Goal: Information Seeking & Learning: Check status

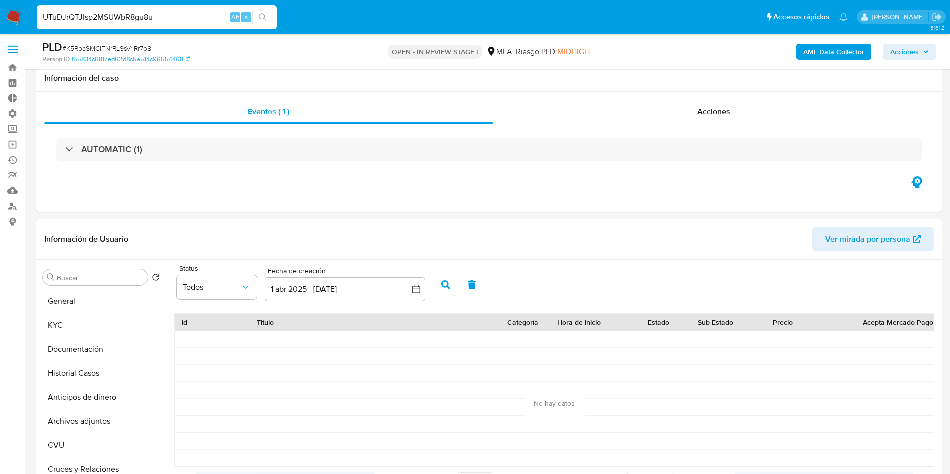
select select "10"
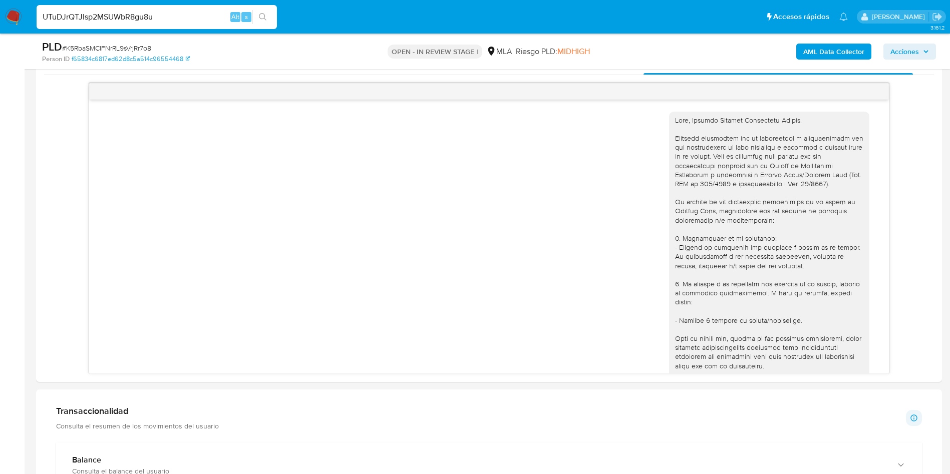
scroll to position [547, 0]
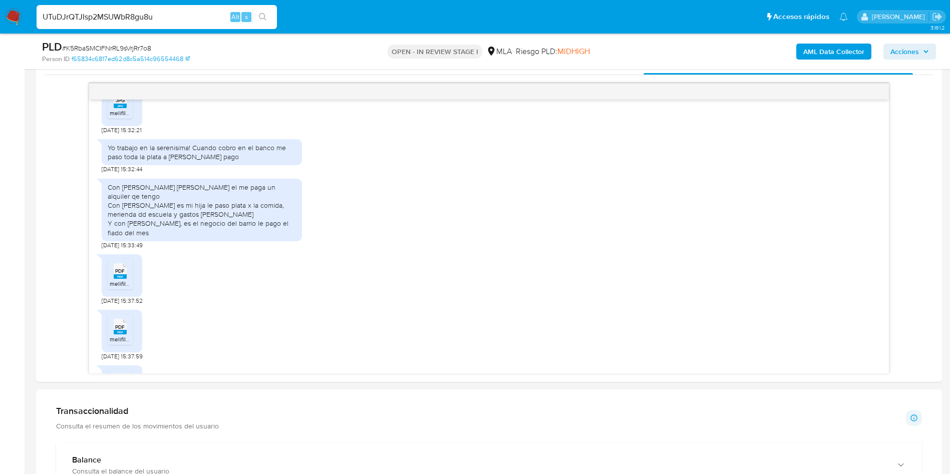
type input "UTuDJrQTJIsp2MSUWbR8gu8u"
click at [268, 18] on button "search-icon" at bounding box center [263, 17] width 21 height 14
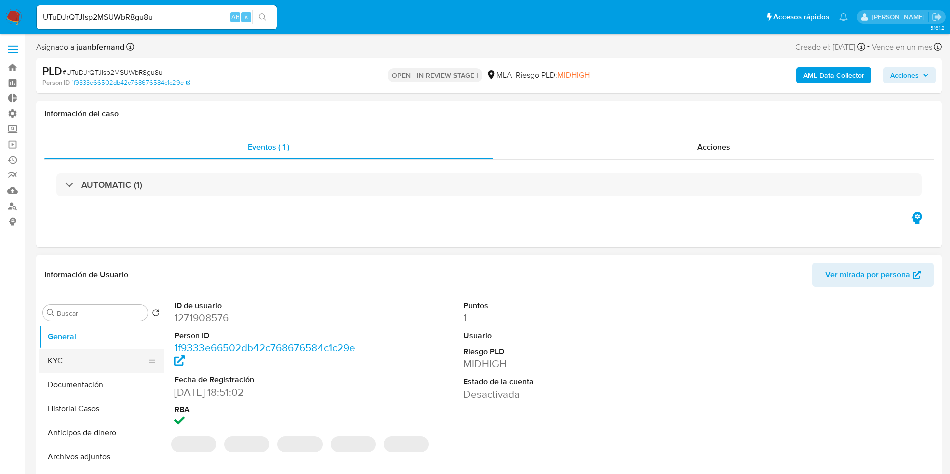
click at [74, 369] on button "KYC" at bounding box center [97, 361] width 117 height 24
select select "10"
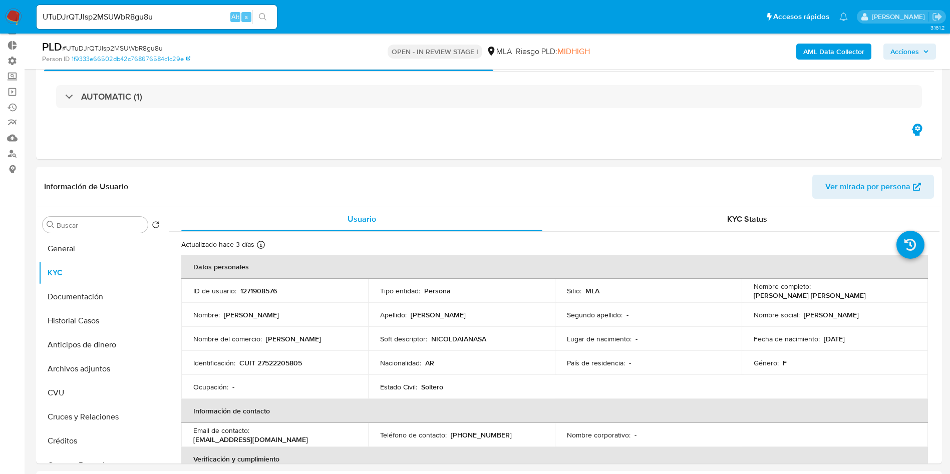
scroll to position [150, 0]
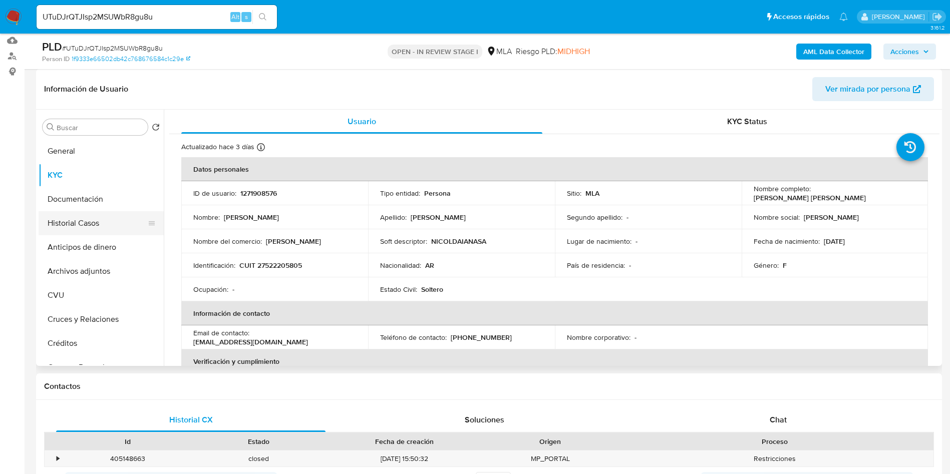
click at [76, 228] on button "Historial Casos" at bounding box center [97, 223] width 117 height 24
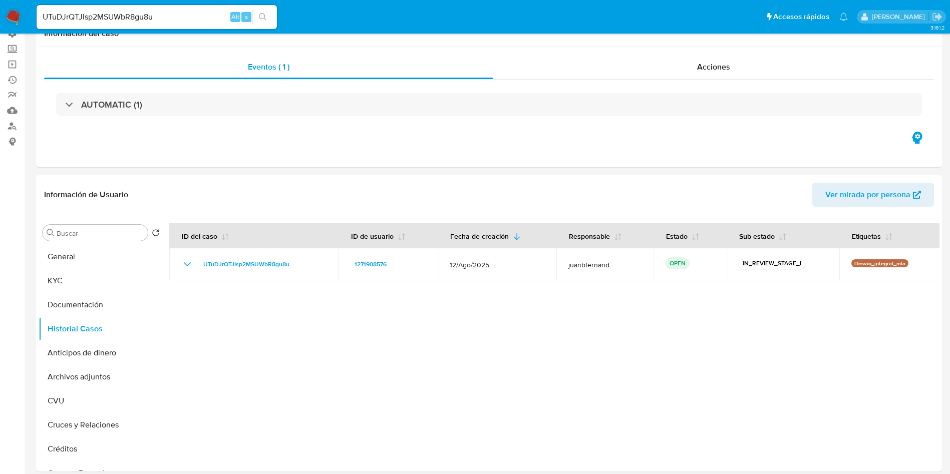
scroll to position [0, 0]
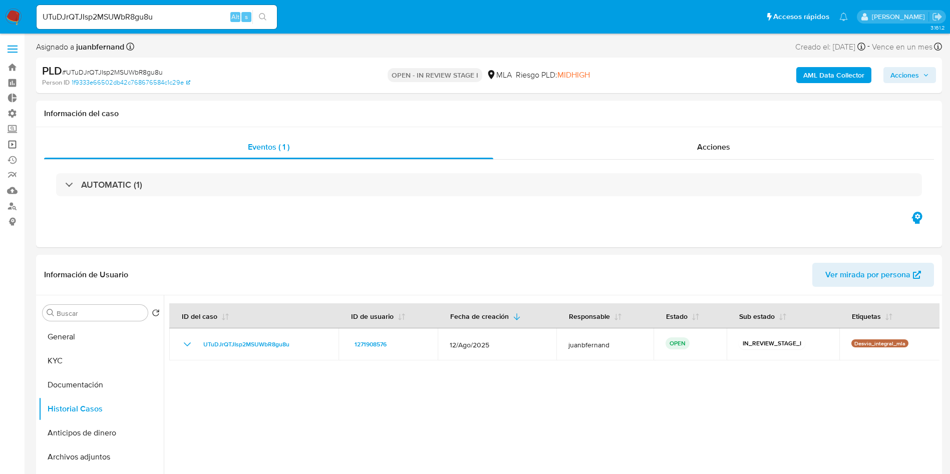
click at [13, 145] on link "Operaciones masivas" at bounding box center [59, 145] width 119 height 16
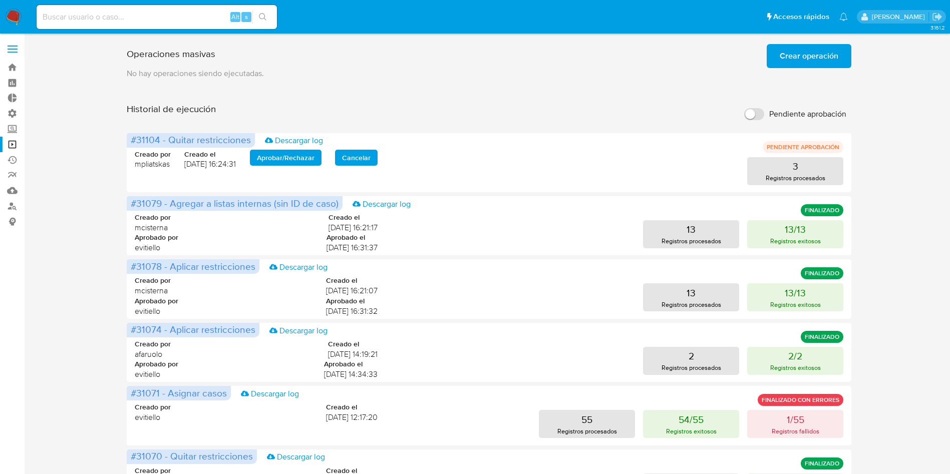
click at [69, 293] on div "Operaciones masivas Crear operación Sólo puede haber hasta un máximo de 5 opera…" at bounding box center [489, 417] width 906 height 755
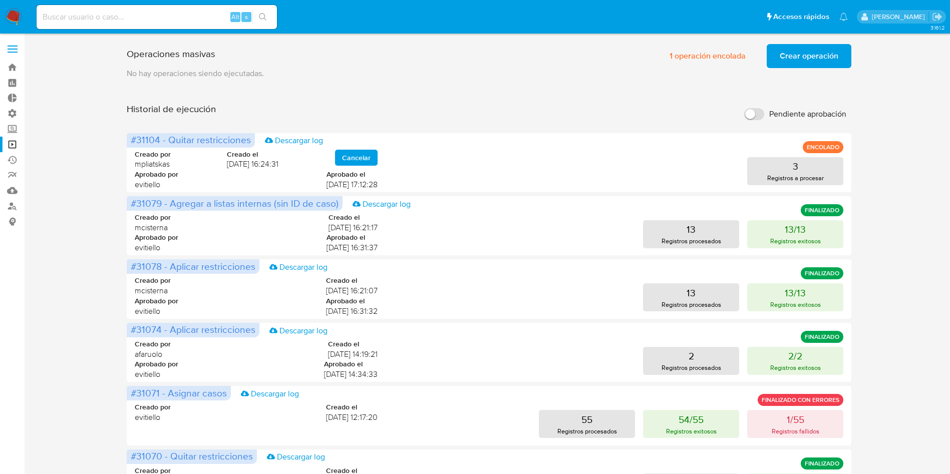
click at [140, 16] on input at bounding box center [157, 17] width 240 height 13
paste input "T4uOfiXmVESIzLsyhJjxmf2k"
type input "T4uOfiXmVESIzLsyhJjxmf2k"
click at [262, 16] on icon "search-icon" at bounding box center [263, 17] width 8 height 8
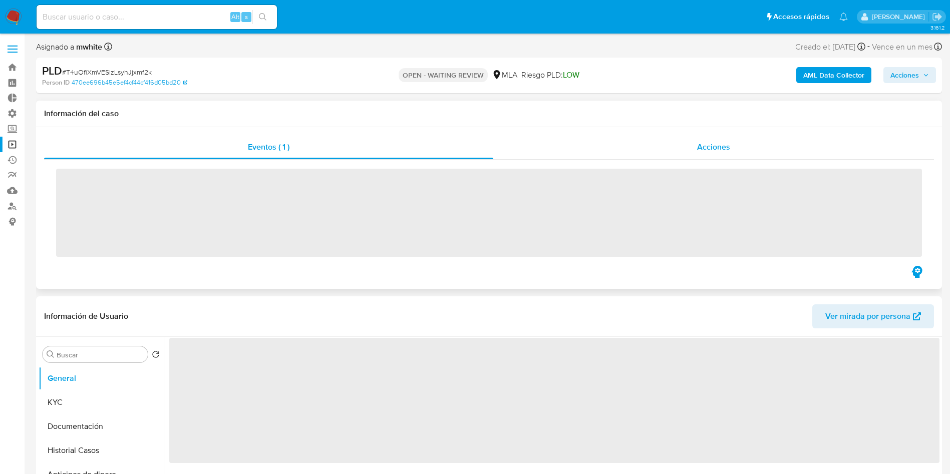
click at [701, 141] on span "Acciones" at bounding box center [713, 147] width 33 height 12
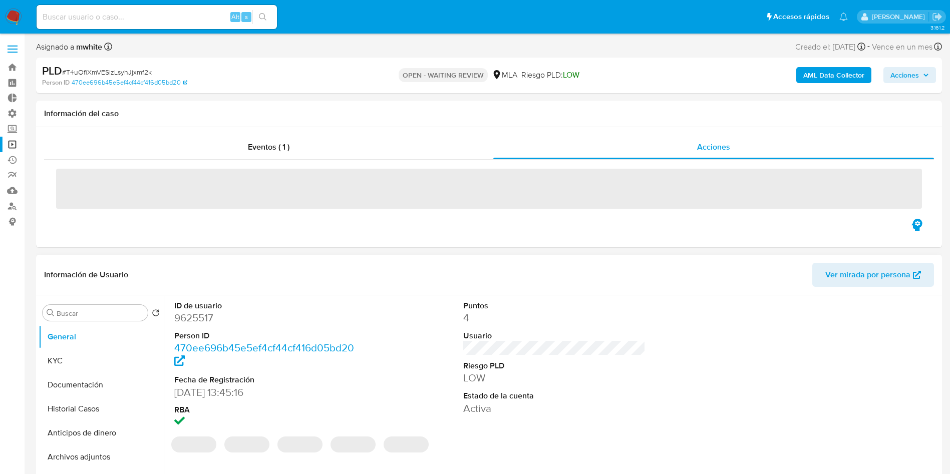
select select "10"
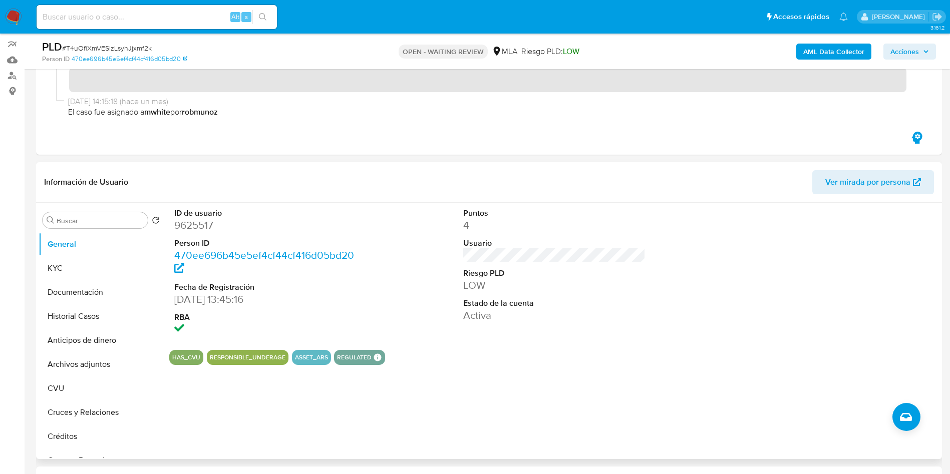
scroll to position [150, 0]
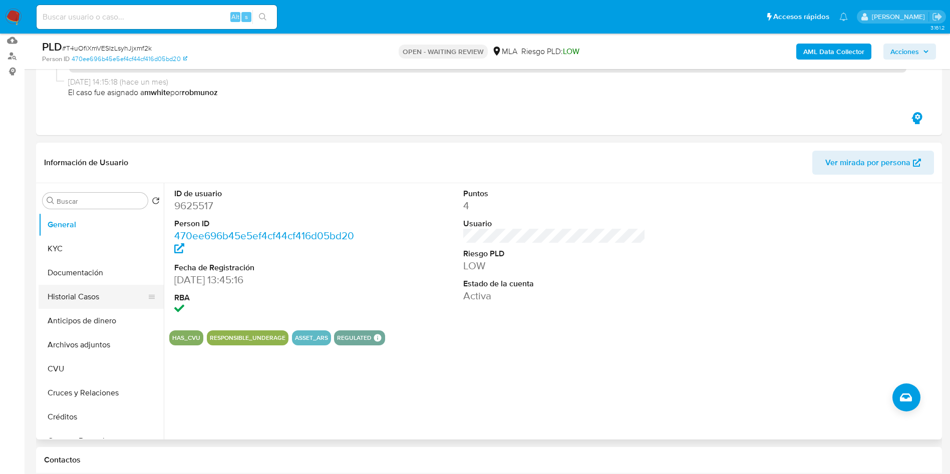
click at [85, 291] on button "Historial Casos" at bounding box center [97, 297] width 117 height 24
